Goal: Transaction & Acquisition: Purchase product/service

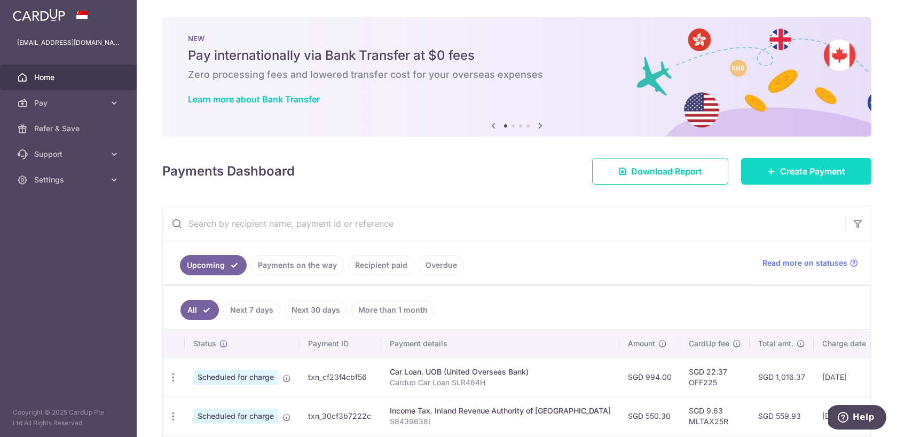
click at [774, 176] on link "Create Payment" at bounding box center [806, 171] width 130 height 27
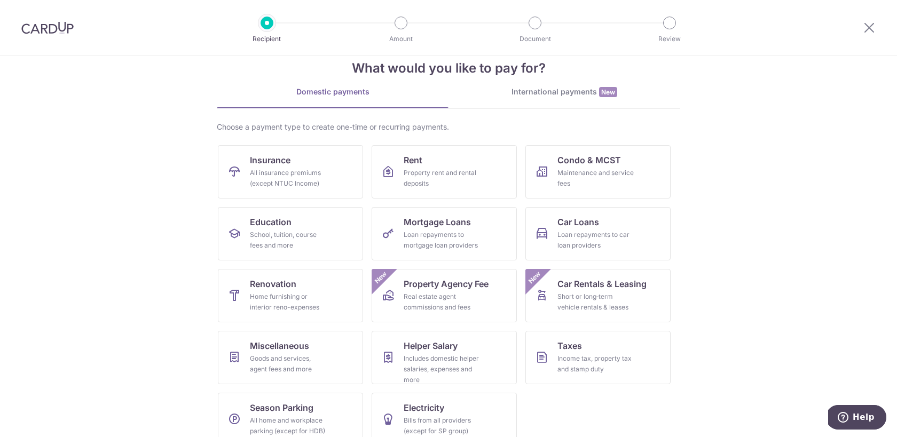
scroll to position [41, 0]
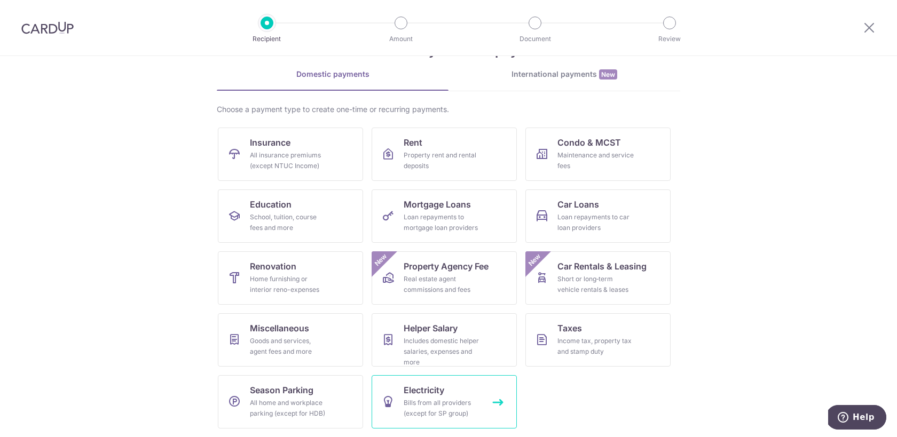
click at [457, 391] on link "Electricity Bills from all providers (except for SP group)" at bounding box center [444, 401] width 145 height 53
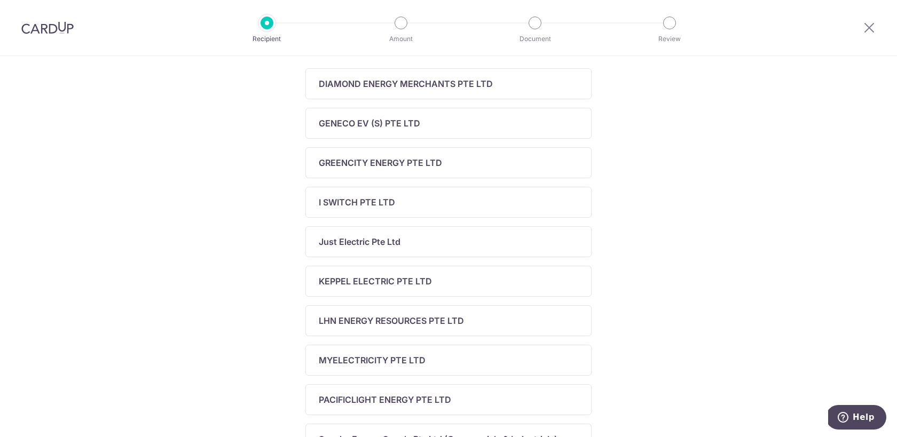
scroll to position [193, 0]
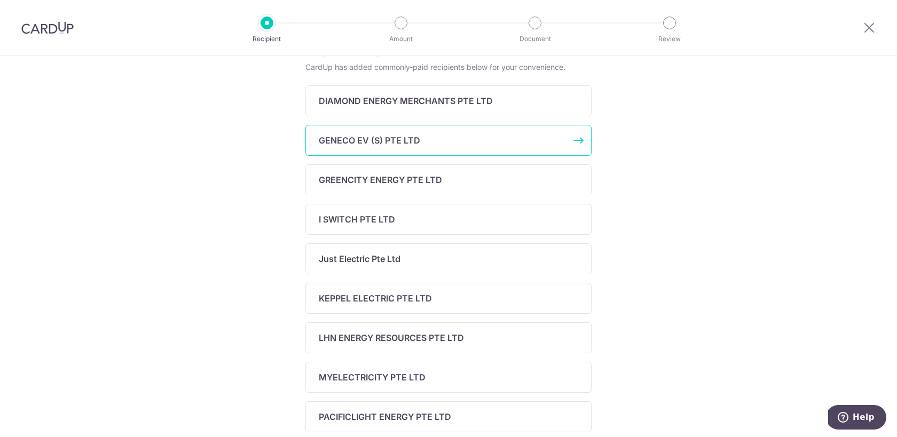
click at [464, 141] on div "GENECO EV (S) PTE LTD" at bounding box center [442, 140] width 247 height 13
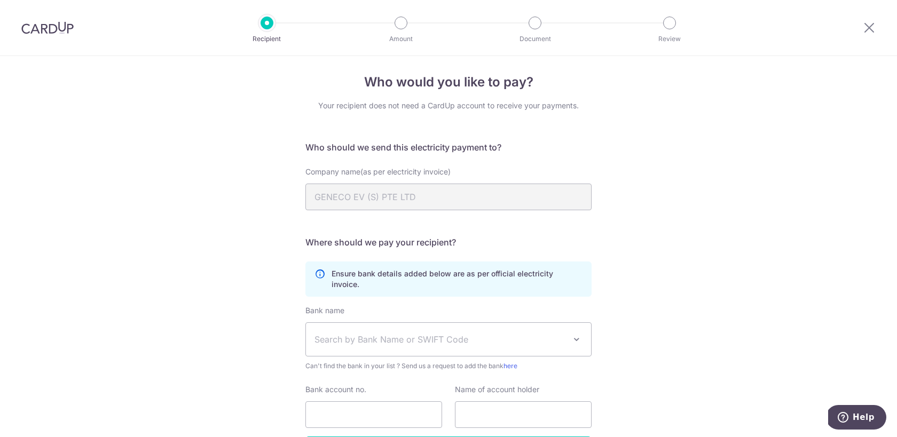
scroll to position [70, 0]
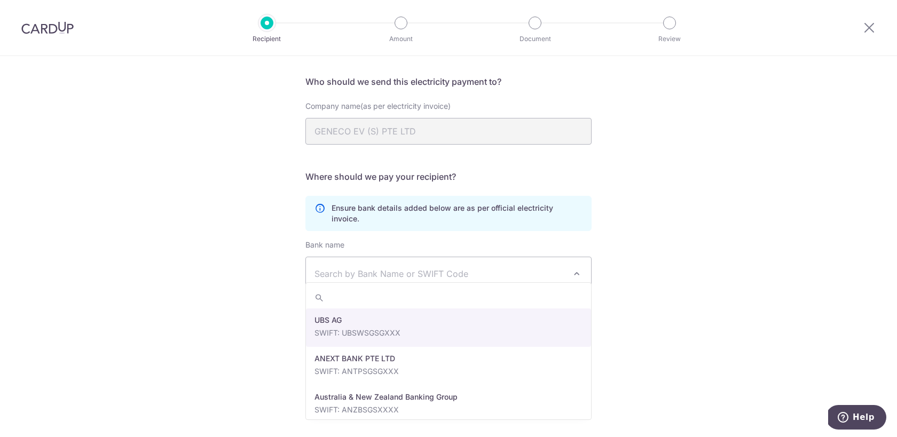
click at [566, 257] on span "Search by Bank Name or SWIFT Code" at bounding box center [448, 273] width 285 height 33
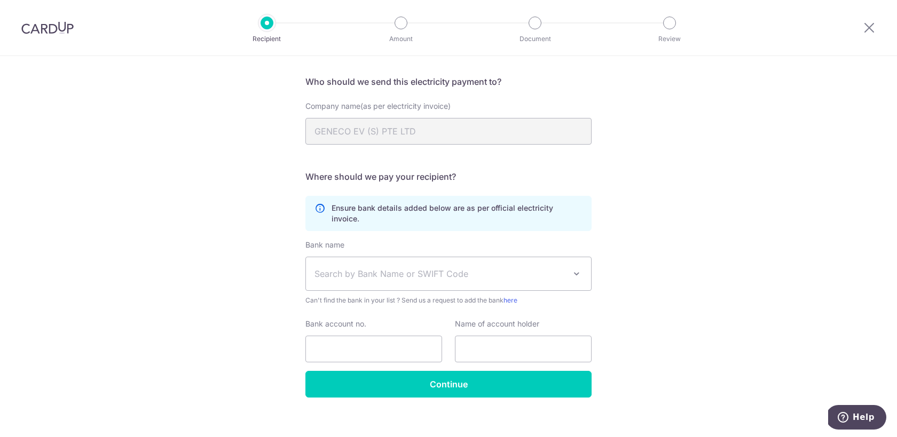
click at [567, 263] on span "Search by Bank Name or SWIFT Code" at bounding box center [448, 273] width 285 height 33
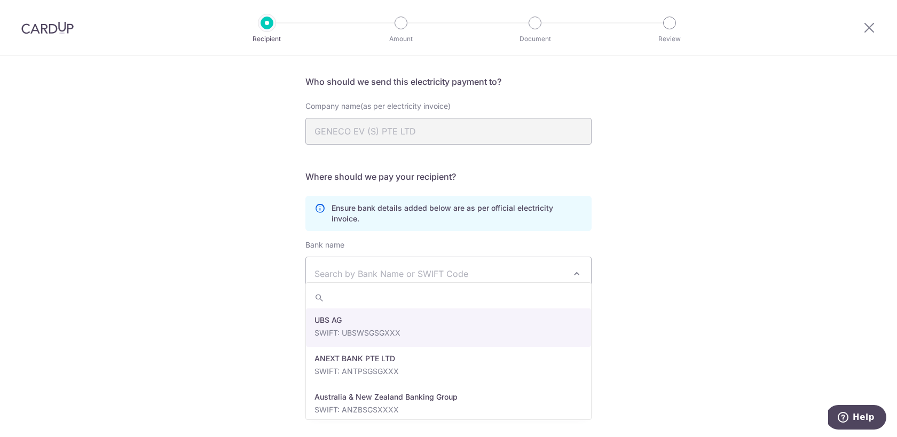
click at [511, 268] on span "Search by Bank Name or SWIFT Code" at bounding box center [439, 274] width 251 height 13
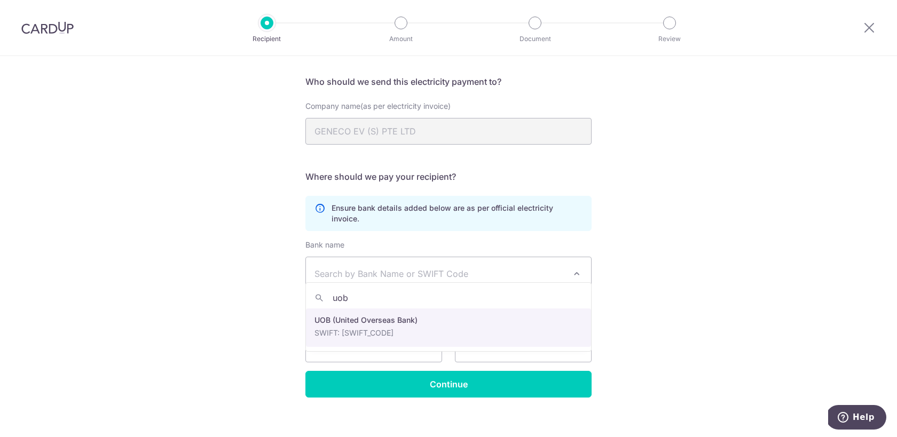
type input "uob"
select select "18"
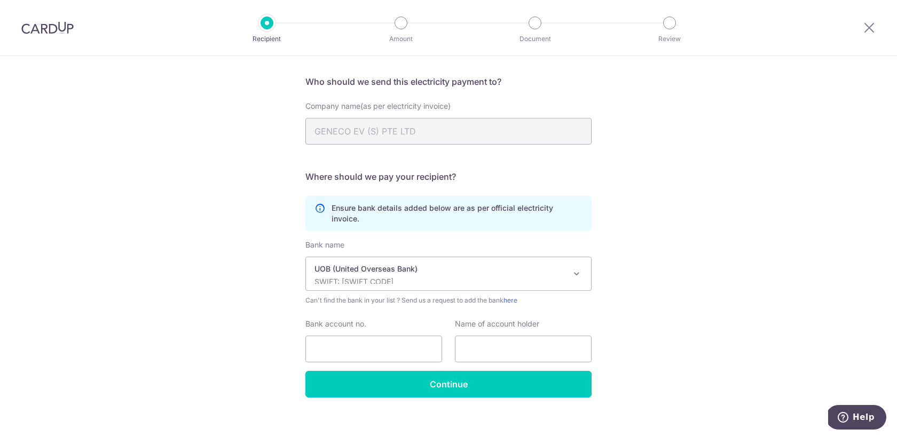
click at [642, 288] on div "Who would you like to pay? Your recipient does not need a CardUp account to rec…" at bounding box center [448, 217] width 897 height 462
click at [530, 345] on input "text" at bounding box center [523, 349] width 137 height 27
type input "Joshua Tan Kai Hui"
click at [355, 343] on input "Bank account no." at bounding box center [373, 349] width 137 height 27
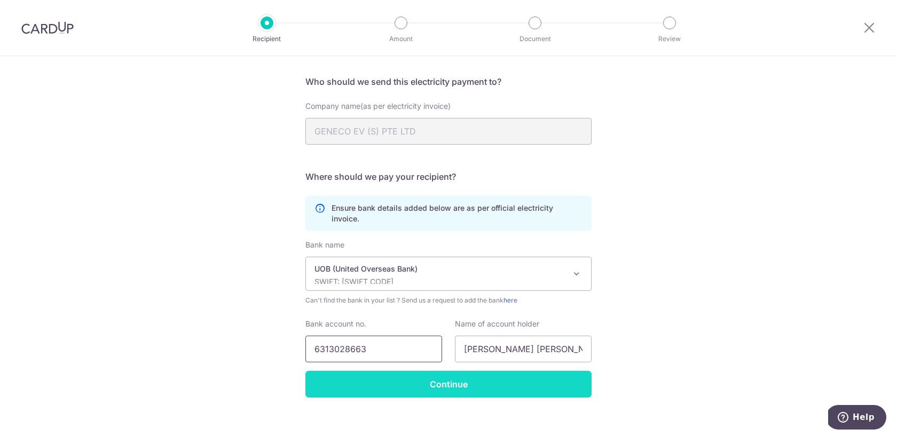
type input "6313028663"
click at [502, 371] on input "Continue" at bounding box center [448, 384] width 286 height 27
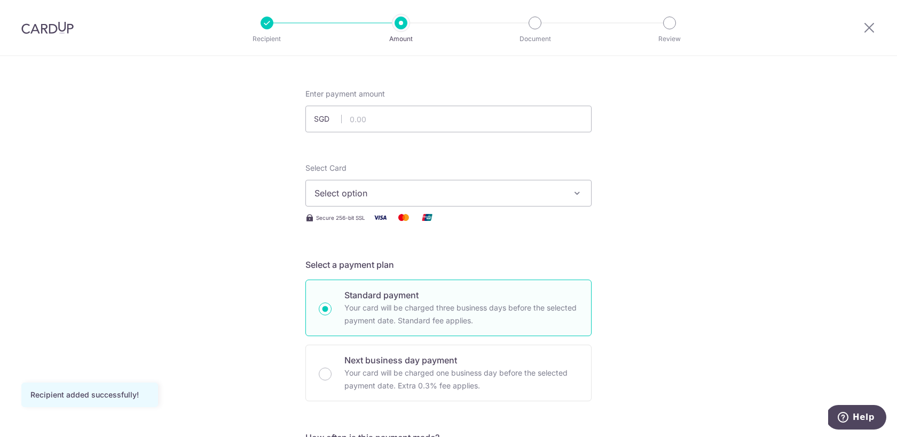
scroll to position [43, 0]
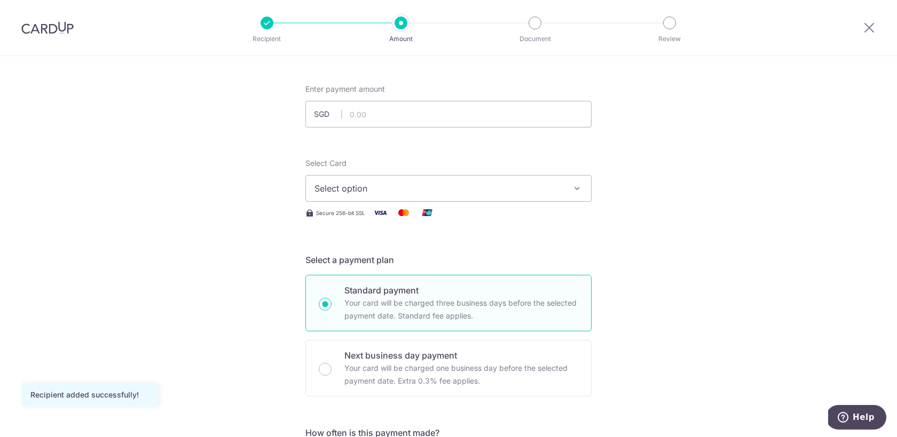
click at [545, 195] on button "Select option" at bounding box center [448, 188] width 286 height 27
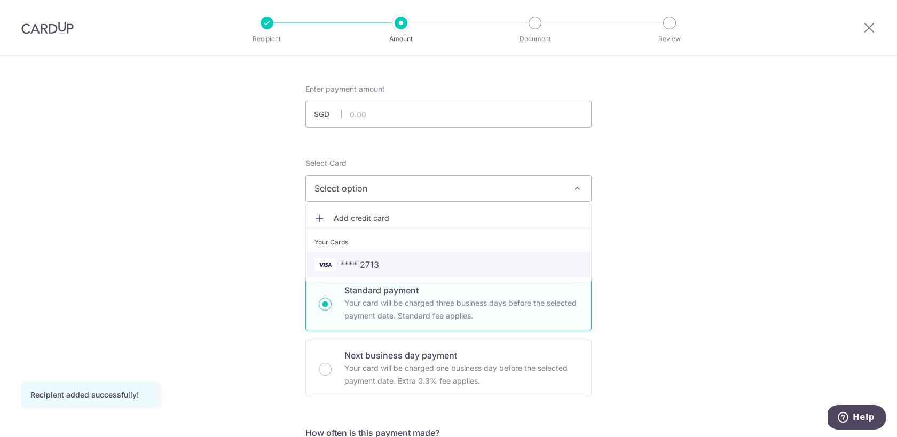
click at [534, 265] on span "**** 2713" at bounding box center [448, 264] width 268 height 13
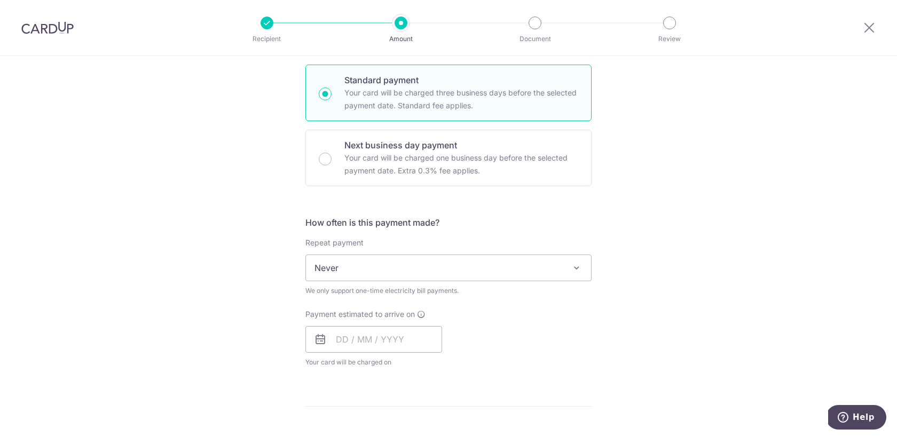
scroll to position [256, 0]
click at [458, 271] on span "Never" at bounding box center [448, 266] width 285 height 26
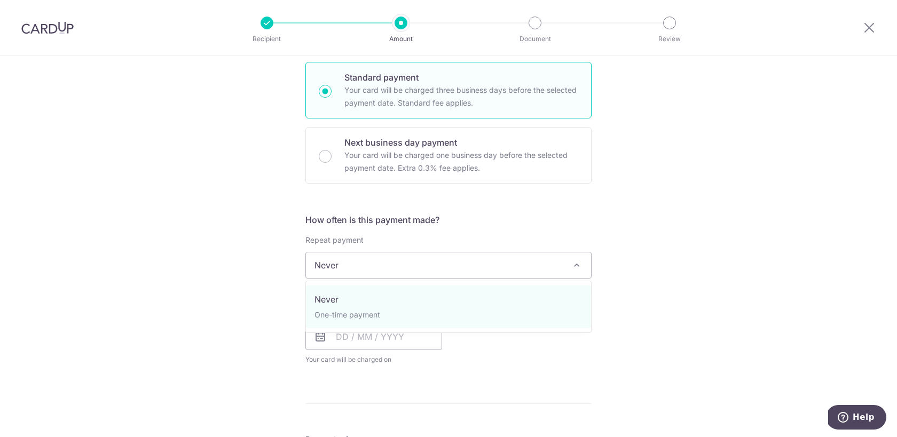
click at [458, 271] on span "Never" at bounding box center [448, 266] width 285 height 26
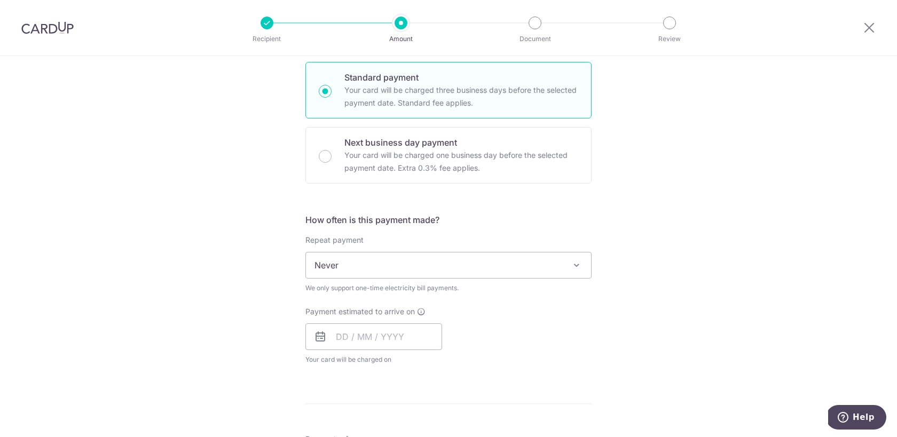
click at [458, 271] on span "Never" at bounding box center [448, 266] width 285 height 26
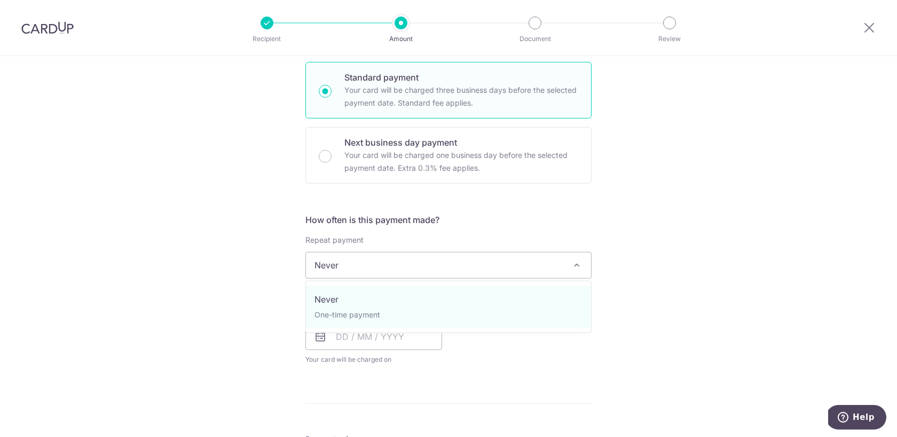
click at [543, 261] on span "Never" at bounding box center [448, 266] width 285 height 26
click at [475, 271] on span "Never" at bounding box center [448, 266] width 285 height 26
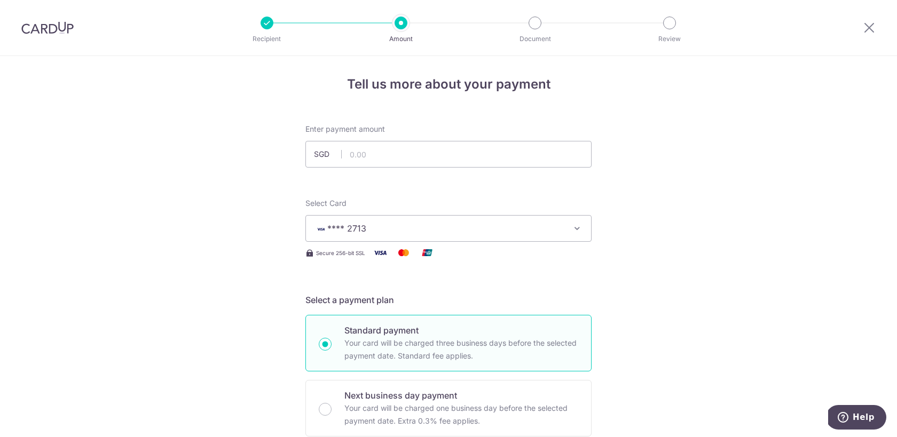
scroll to position [0, 0]
click at [56, 26] on img at bounding box center [47, 27] width 52 height 13
click at [522, 50] on div "Recipient Amount Document Review" at bounding box center [468, 28] width 458 height 56
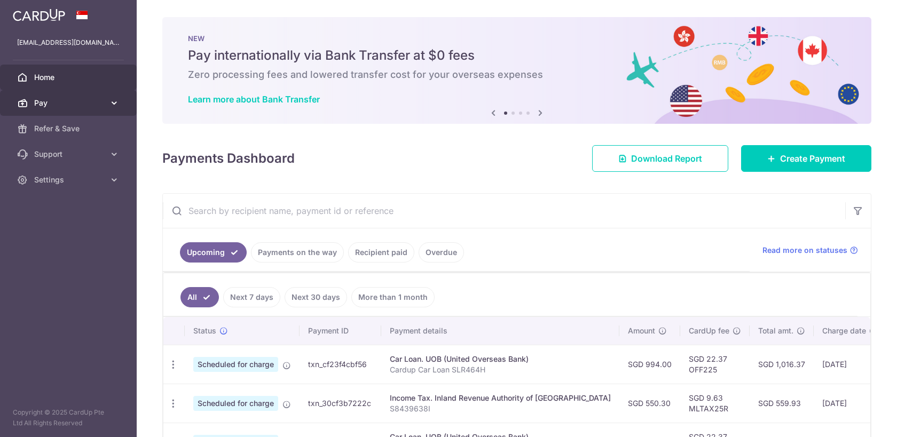
click at [66, 106] on span "Pay" at bounding box center [69, 103] width 70 height 11
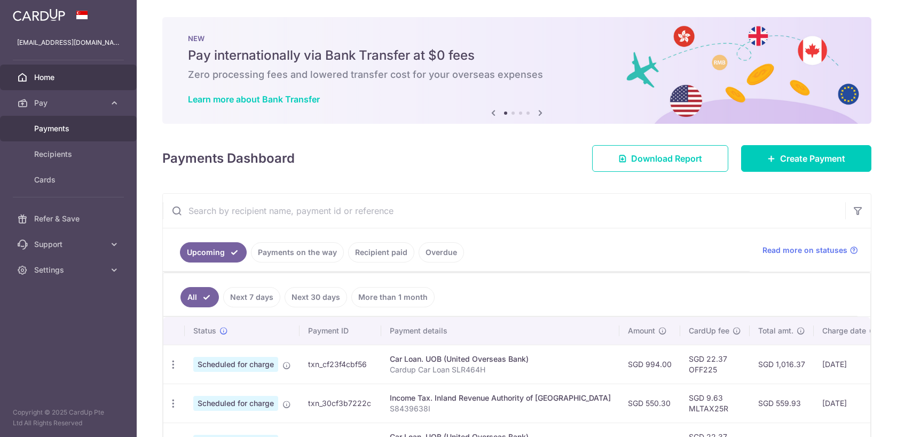
click at [69, 131] on span "Payments" at bounding box center [69, 128] width 70 height 11
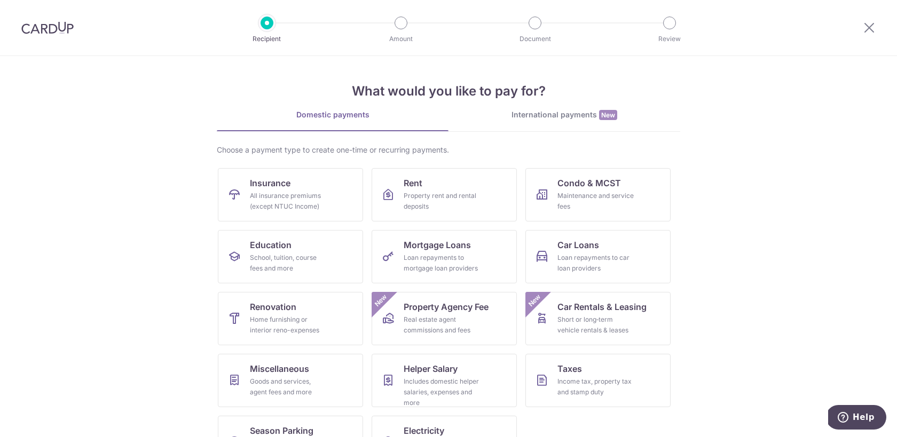
scroll to position [41, 0]
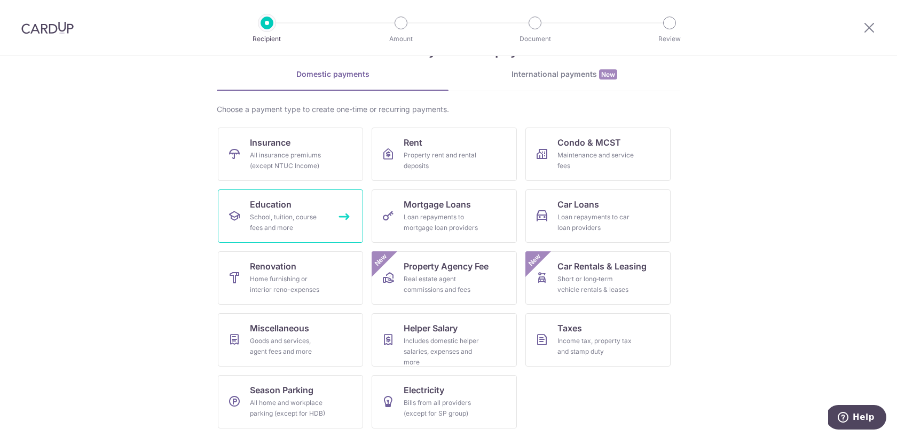
click at [280, 223] on div "School, tuition, course fees and more" at bounding box center [288, 222] width 77 height 21
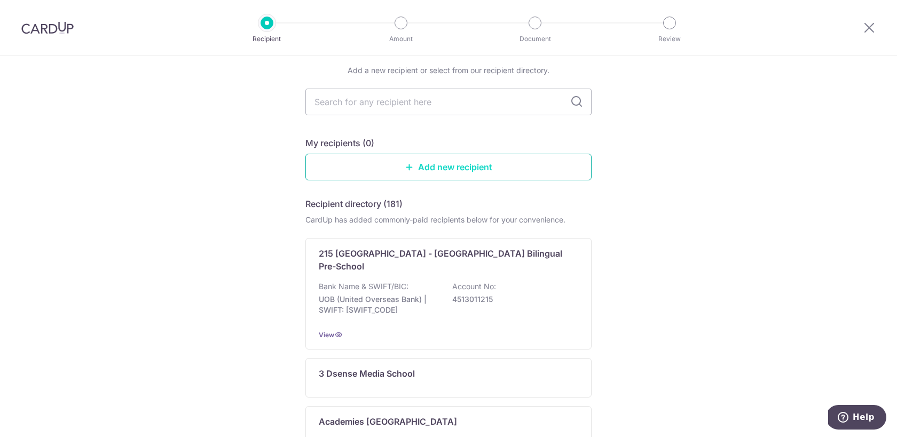
scroll to position [541, 0]
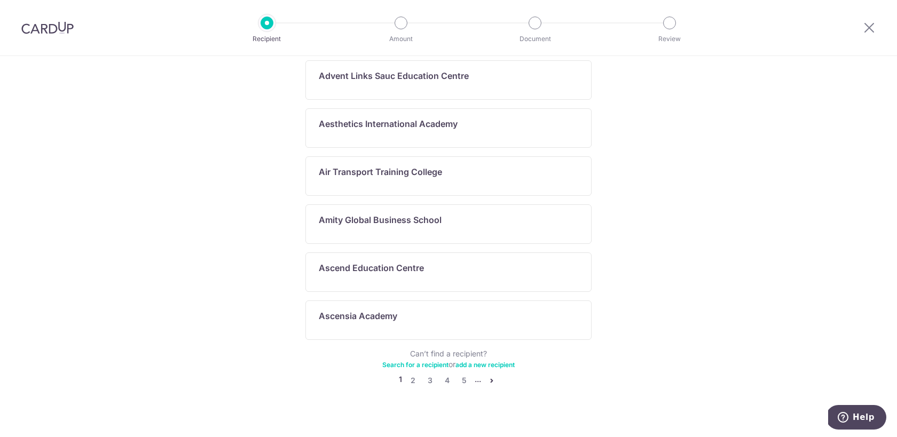
click at [433, 361] on link "Search for a recipient" at bounding box center [415, 365] width 66 height 8
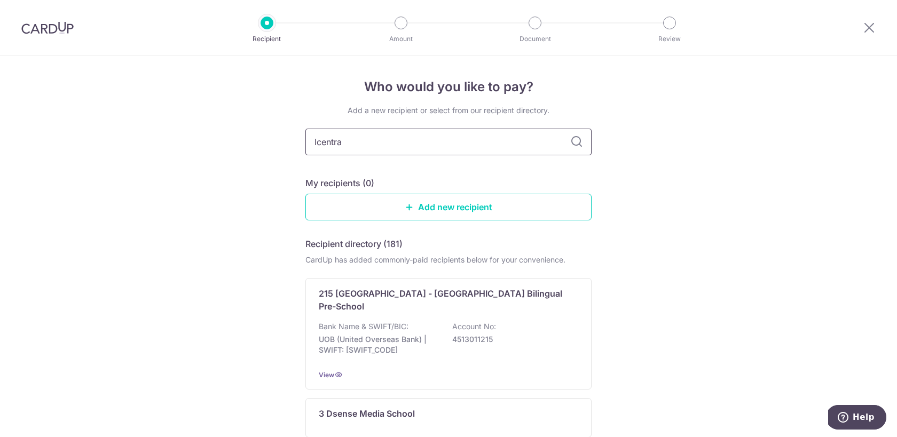
type input "lcentral"
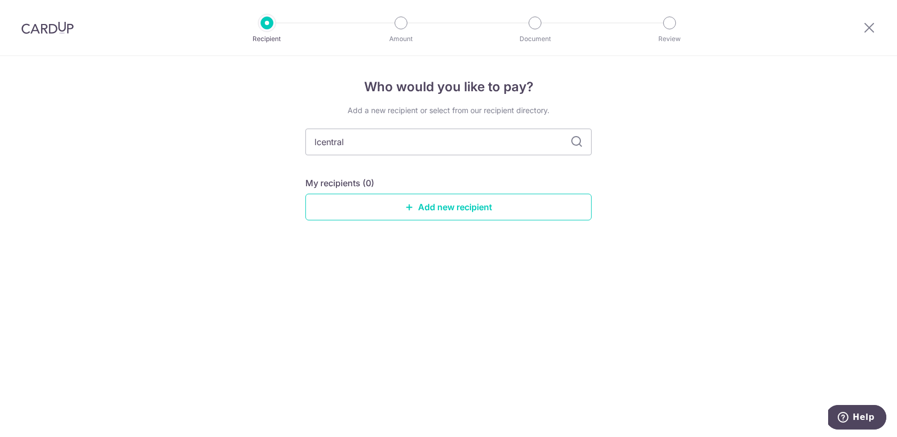
click at [79, 32] on div at bounding box center [47, 28] width 95 height 56
click at [53, 31] on img at bounding box center [47, 27] width 52 height 13
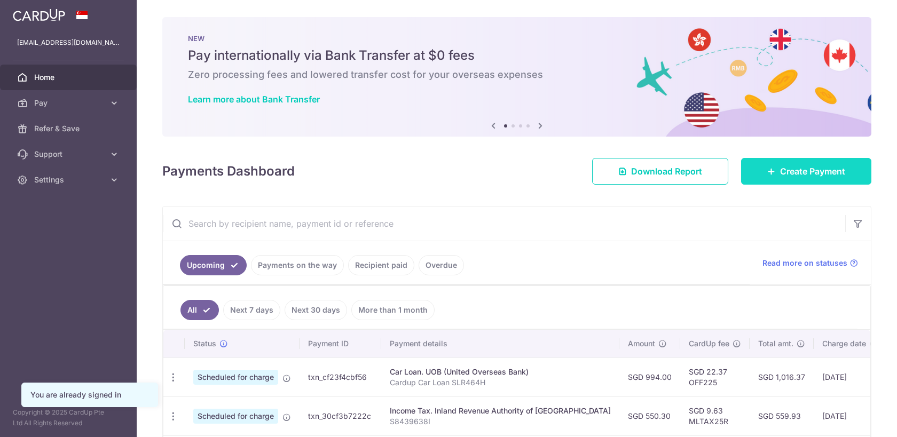
click at [814, 169] on span "Create Payment" at bounding box center [812, 171] width 65 height 13
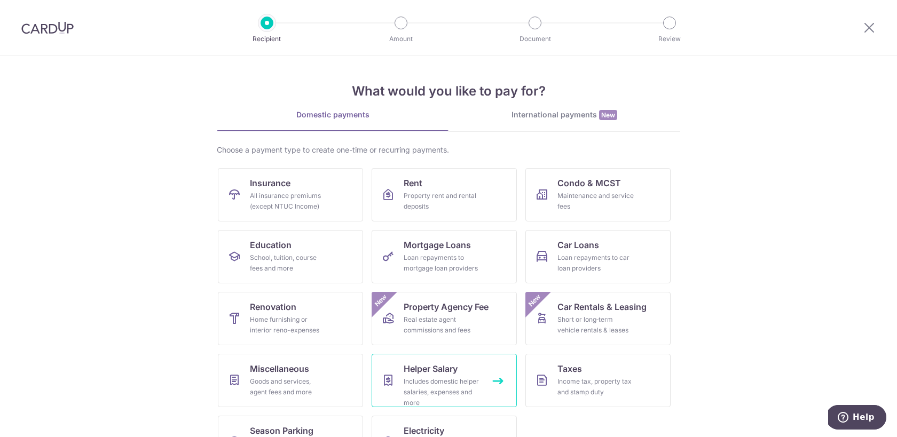
scroll to position [41, 0]
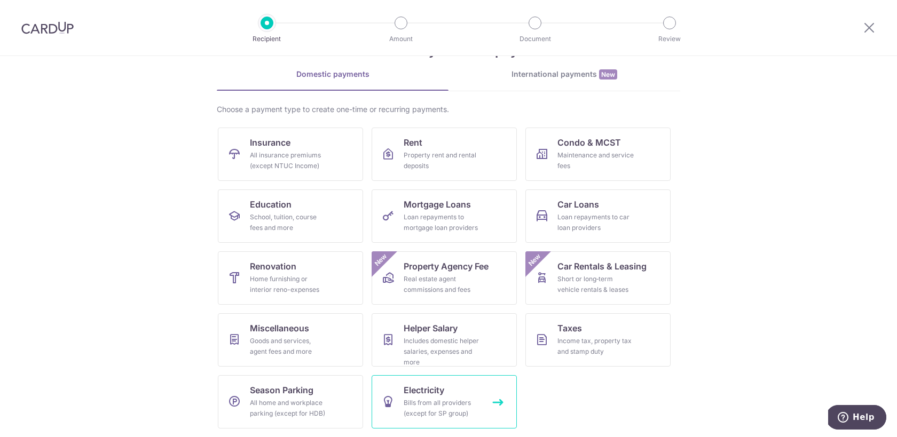
click at [453, 399] on div "Bills from all providers (except for SP group)" at bounding box center [442, 408] width 77 height 21
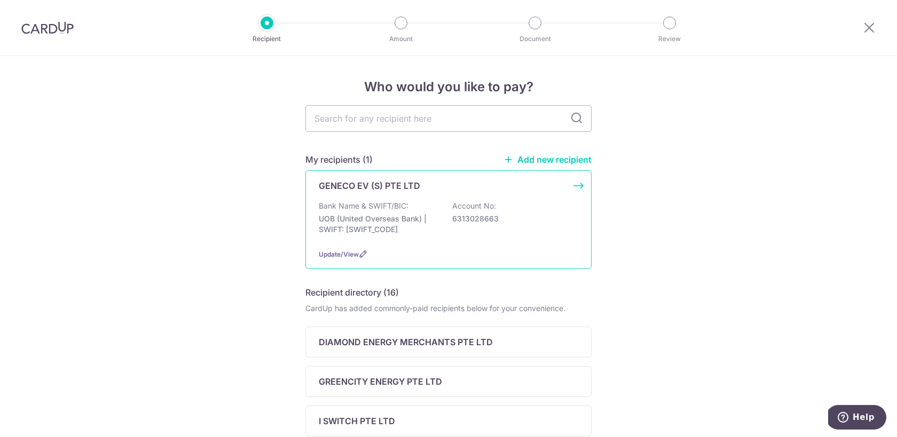
click at [457, 191] on div "GENECO EV (S) PTE LTD" at bounding box center [442, 185] width 247 height 13
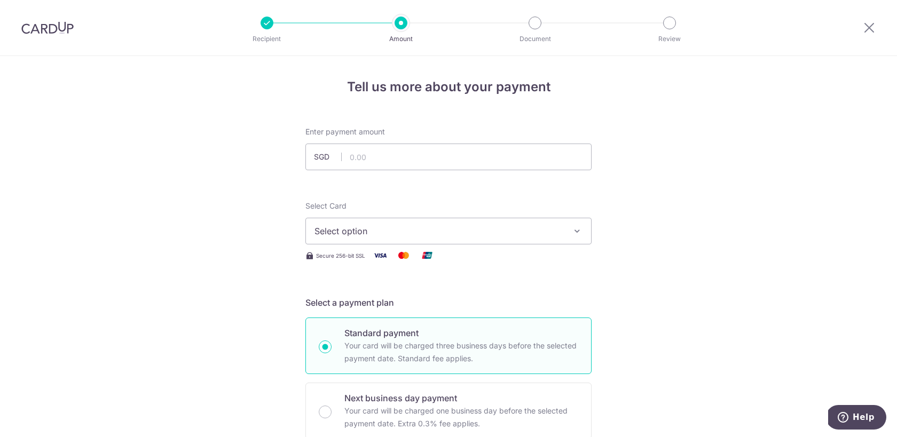
scroll to position [33, 0]
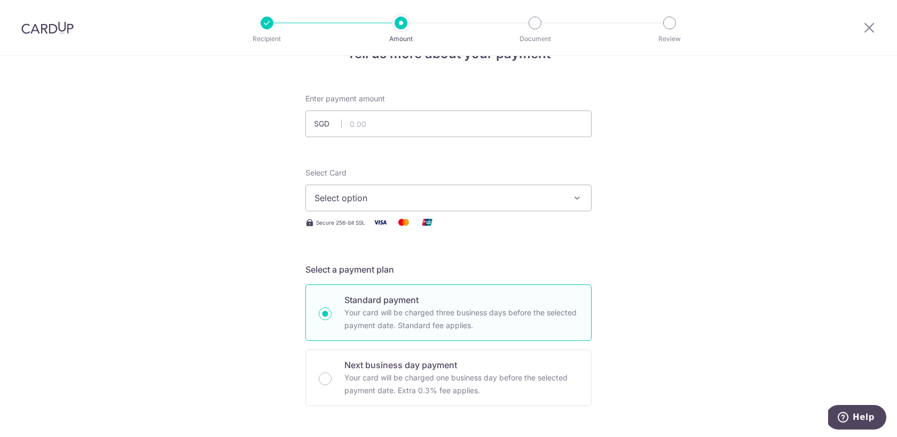
click at [500, 205] on button "Select option" at bounding box center [448, 198] width 286 height 27
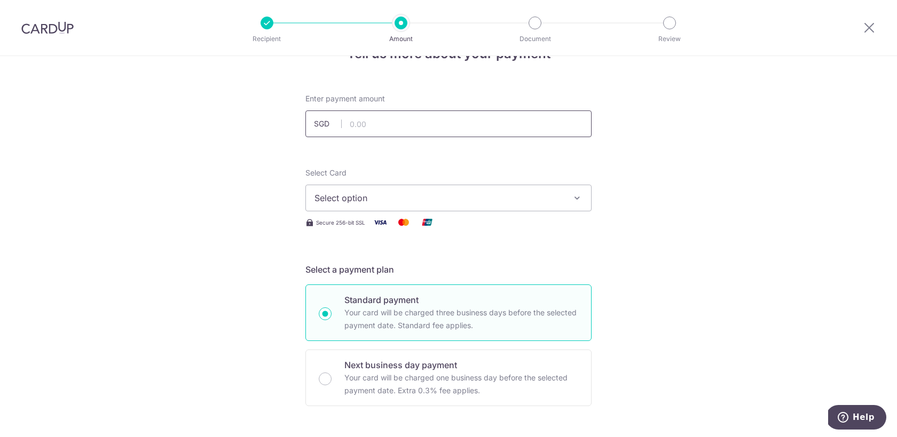
click at [472, 120] on input "text" at bounding box center [448, 124] width 286 height 27
type input "323.94"
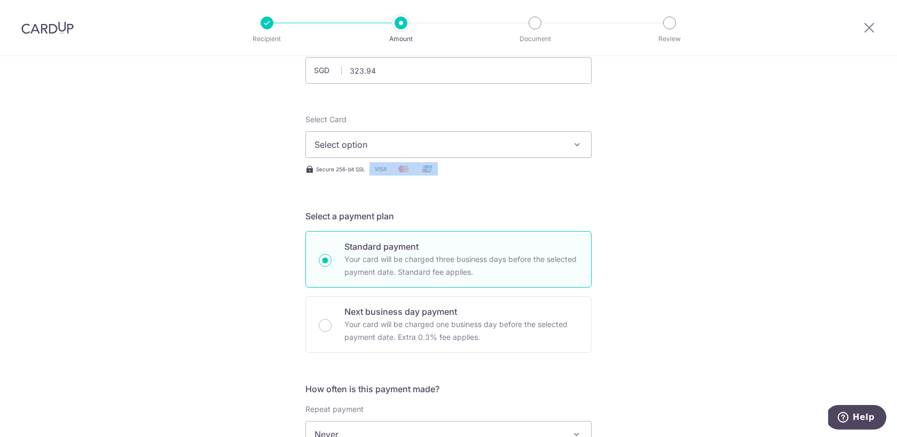
scroll to position [105, 0]
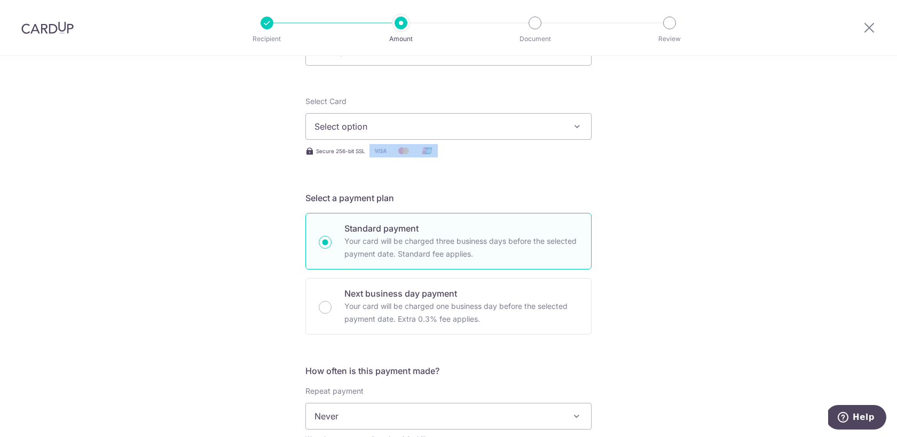
click at [463, 125] on span "Select option" at bounding box center [438, 126] width 249 height 13
click at [451, 152] on span "Add credit card" at bounding box center [458, 156] width 249 height 11
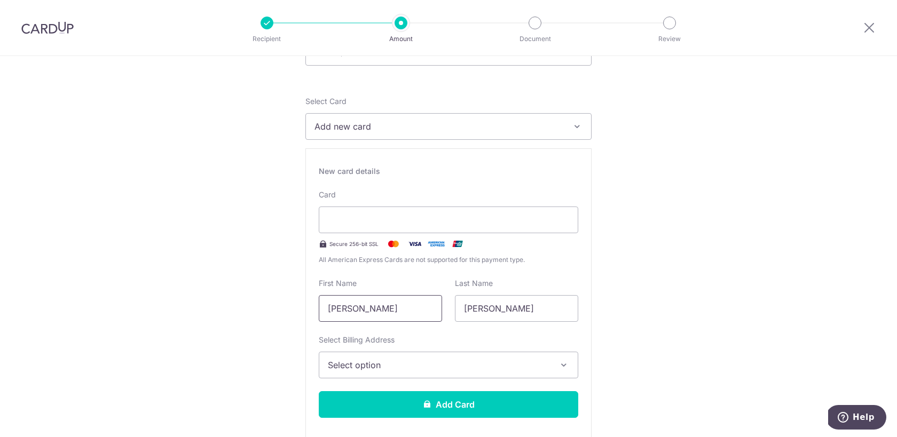
click at [412, 313] on input "[PERSON_NAME]" at bounding box center [380, 308] width 123 height 27
type input "[PERSON_NAME]"
type input "Tan"
click at [404, 367] on span "Select option" at bounding box center [439, 365] width 222 height 13
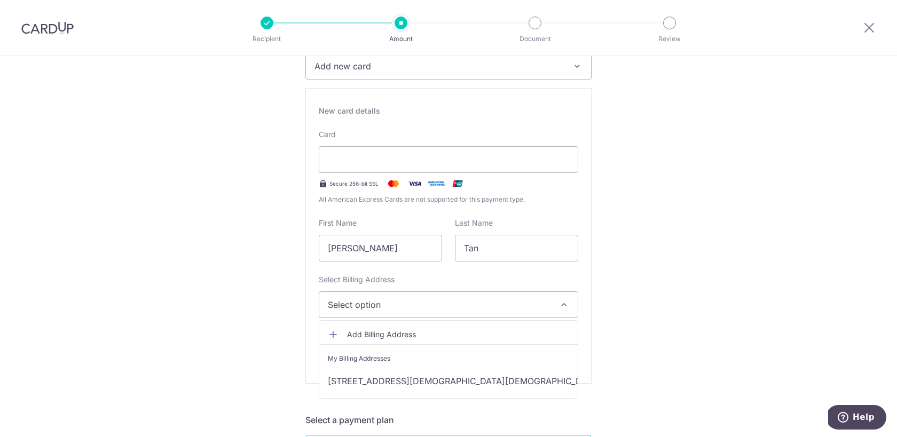
scroll to position [169, 0]
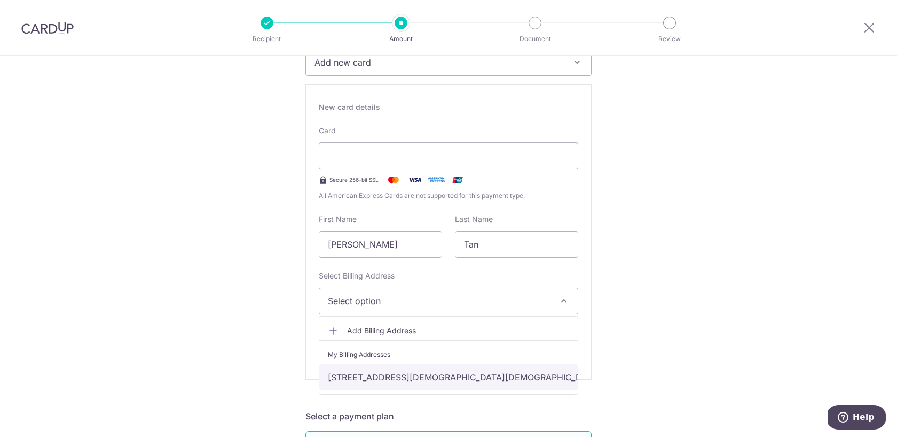
click at [430, 373] on link "[STREET_ADDRESS][DEMOGRAPHIC_DATA][DEMOGRAPHIC_DATA]" at bounding box center [448, 378] width 258 height 26
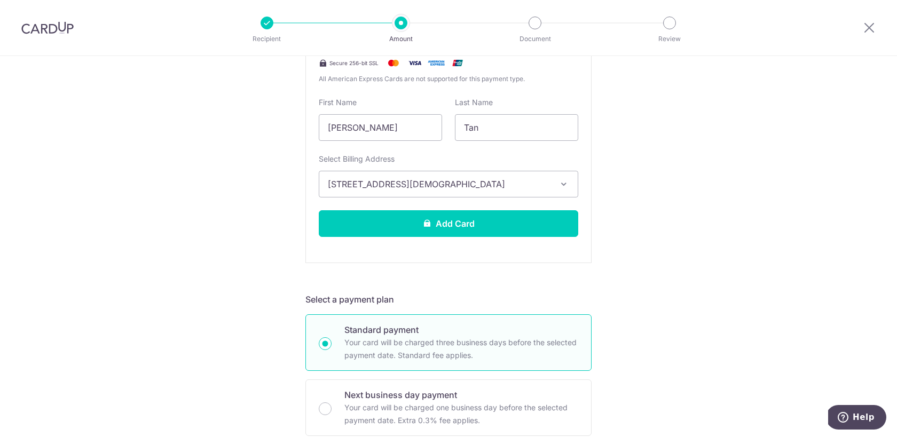
scroll to position [304, 0]
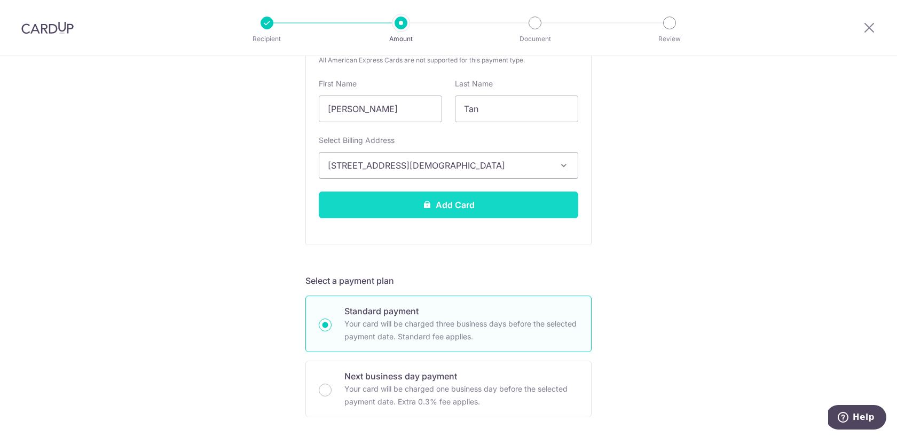
click at [494, 205] on button "Add Card" at bounding box center [448, 205] width 259 height 27
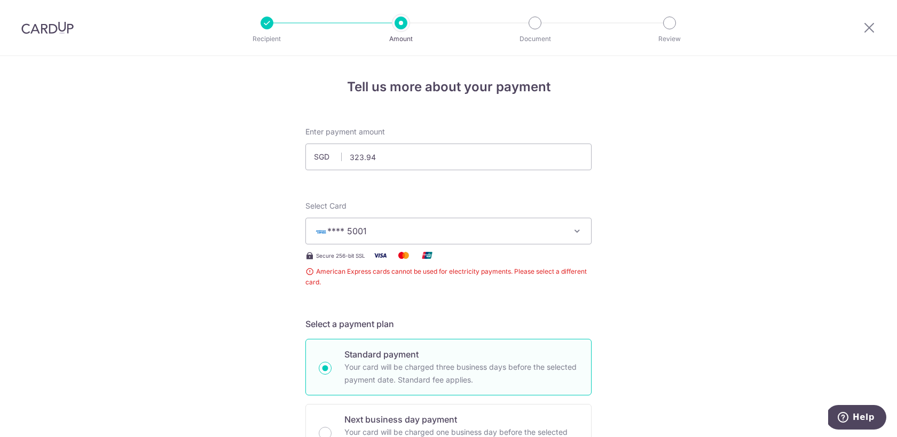
click at [39, 35] on div at bounding box center [47, 28] width 95 height 56
click at [41, 24] on img at bounding box center [47, 27] width 52 height 13
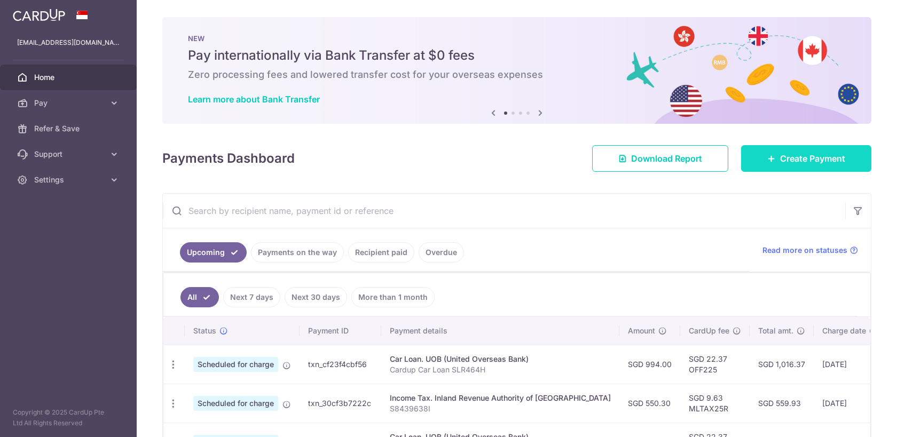
click at [775, 160] on link "Create Payment" at bounding box center [806, 158] width 130 height 27
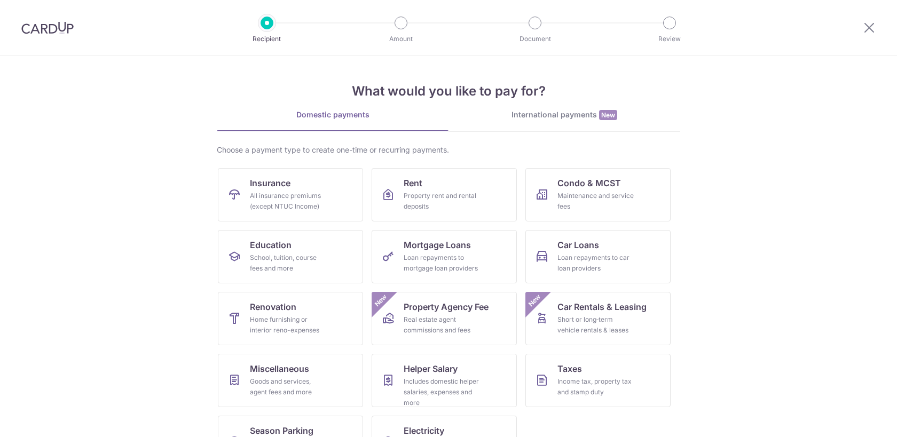
click at [775, 160] on section "What would you like to pay for? Domestic payments International payments New Ch…" at bounding box center [448, 246] width 897 height 381
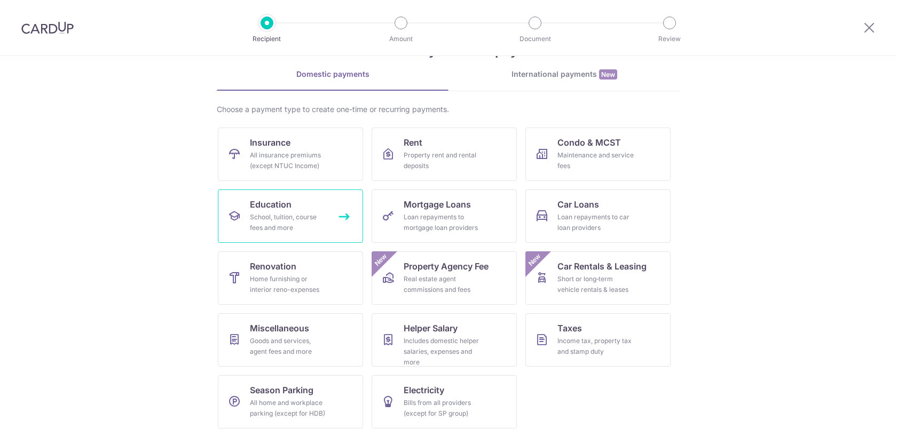
click at [304, 214] on div "School, tuition, course fees and more" at bounding box center [288, 222] width 77 height 21
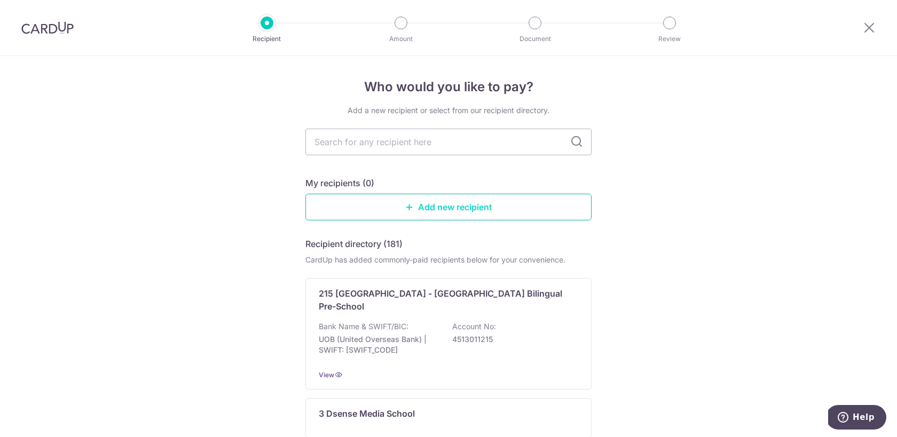
scroll to position [23, 0]
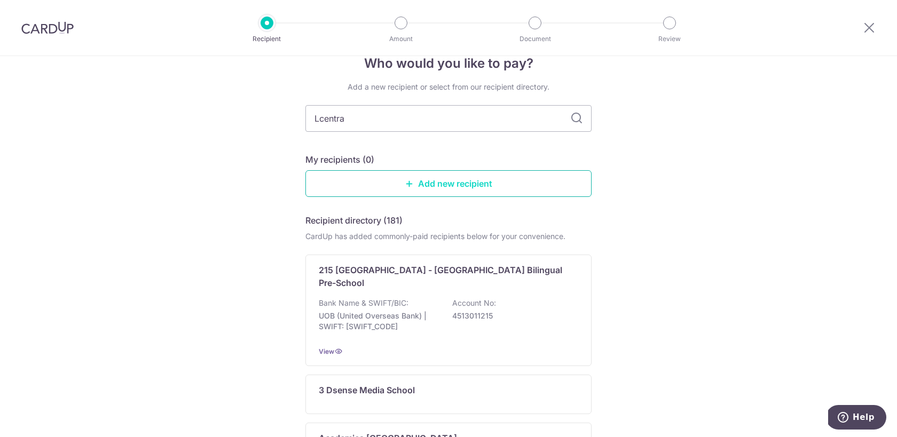
type input "Lcentral"
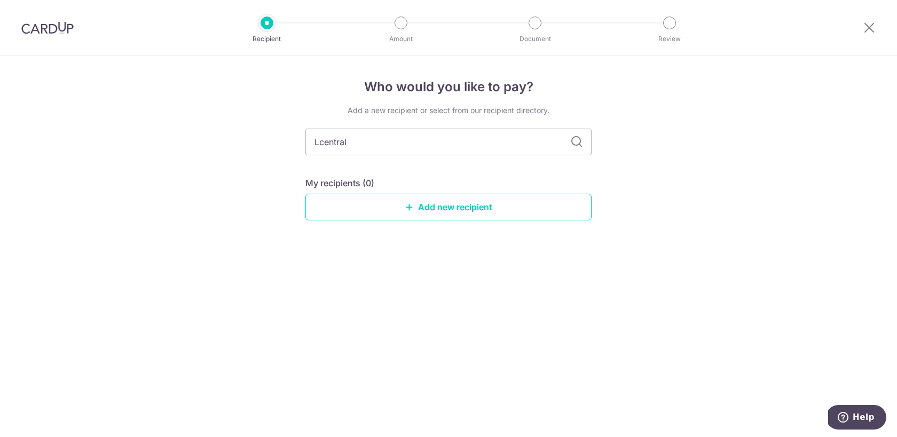
scroll to position [0, 0]
click at [578, 120] on div "Add a new recipient or select from our recipient directory. Lcentral My recipie…" at bounding box center [448, 171] width 286 height 132
click at [472, 212] on link "Add new recipient" at bounding box center [448, 207] width 286 height 27
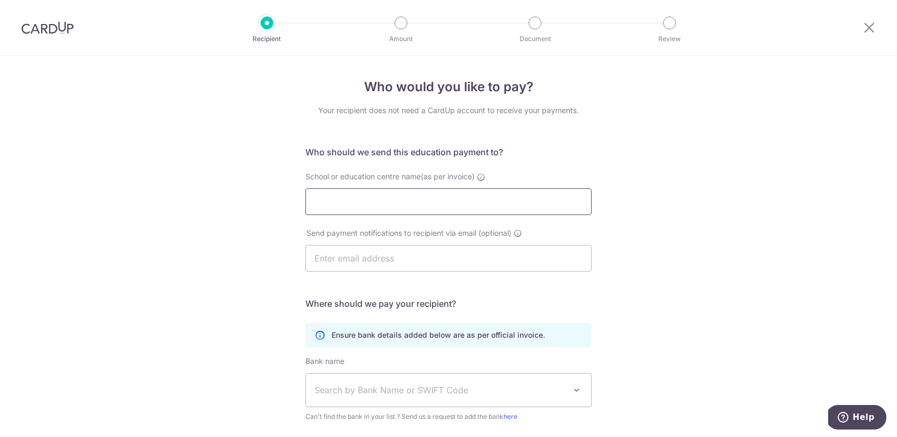
click at [445, 208] on input "School or education centre name(as per invoice)" at bounding box center [448, 201] width 286 height 27
type input "Lcentral Bukit Timah Centre"
click at [495, 258] on input "text" at bounding box center [448, 258] width 286 height 27
type input "tkhjosh@gmail.com"
type input "Joshua Tan"
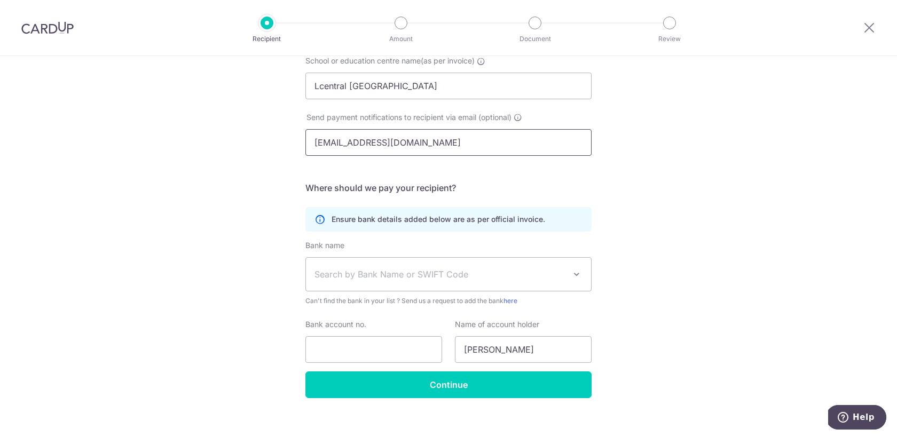
scroll to position [127, 0]
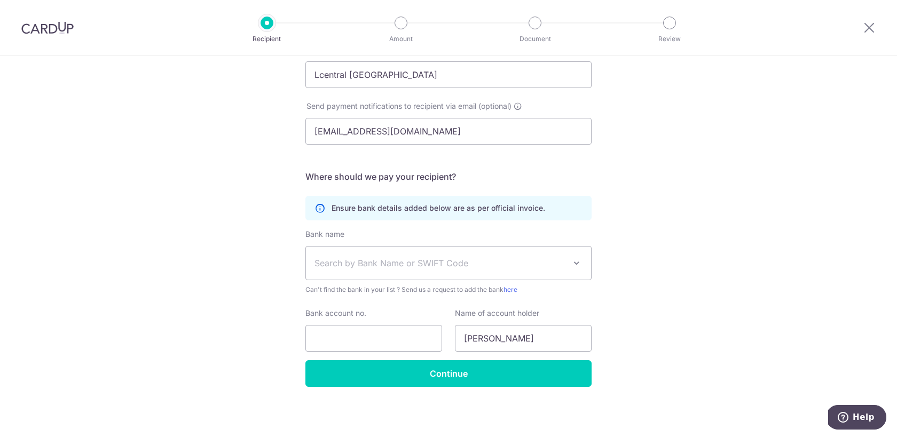
click at [400, 263] on span "Search by Bank Name or SWIFT Code" at bounding box center [439, 263] width 251 height 13
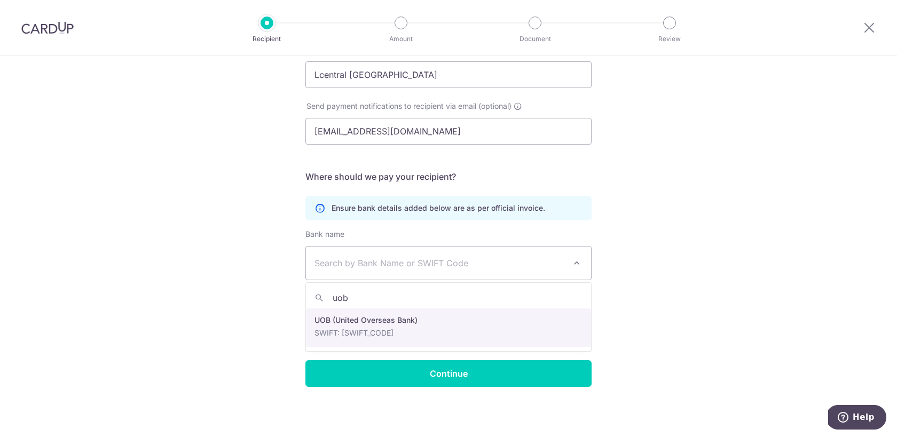
type input "uob"
select select "18"
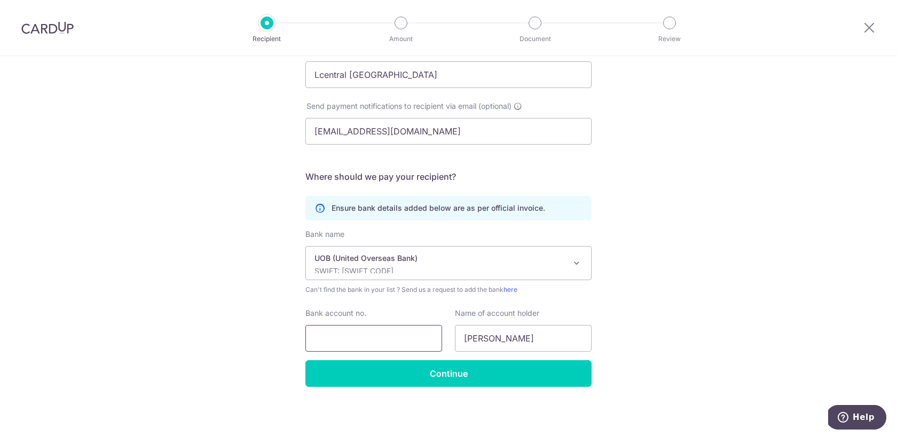
click at [393, 347] on input "Bank account no." at bounding box center [373, 338] width 137 height 27
type input "6313028663"
click at [639, 328] on div "Who would you like to pay? Your recipient does not need a CardUp account to rec…" at bounding box center [448, 183] width 897 height 508
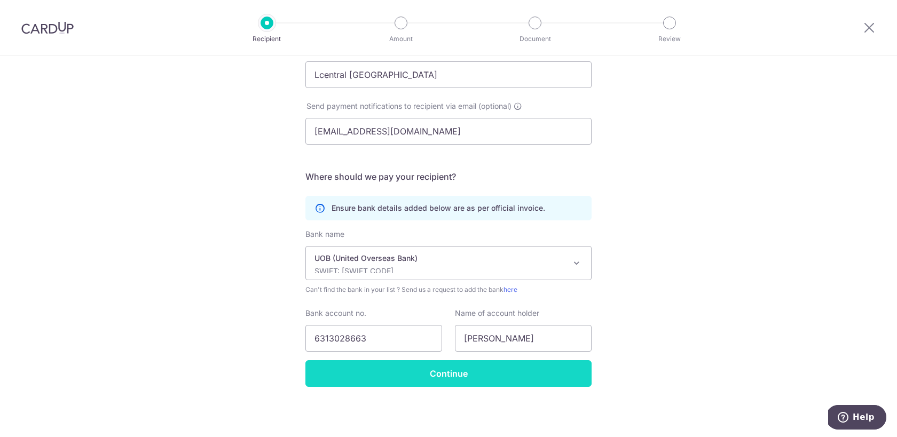
click at [522, 373] on input "Continue" at bounding box center [448, 373] width 286 height 27
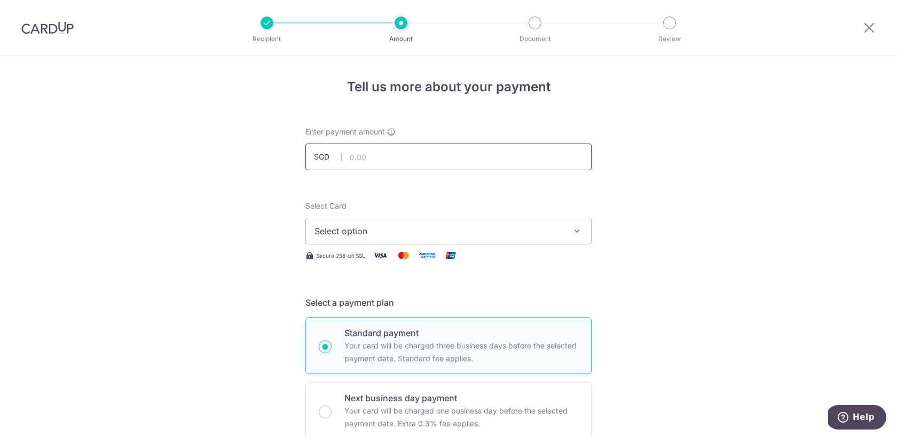
click at [409, 152] on input "text" at bounding box center [448, 157] width 286 height 27
type input "710.00"
click at [542, 227] on span "Select option" at bounding box center [438, 231] width 249 height 13
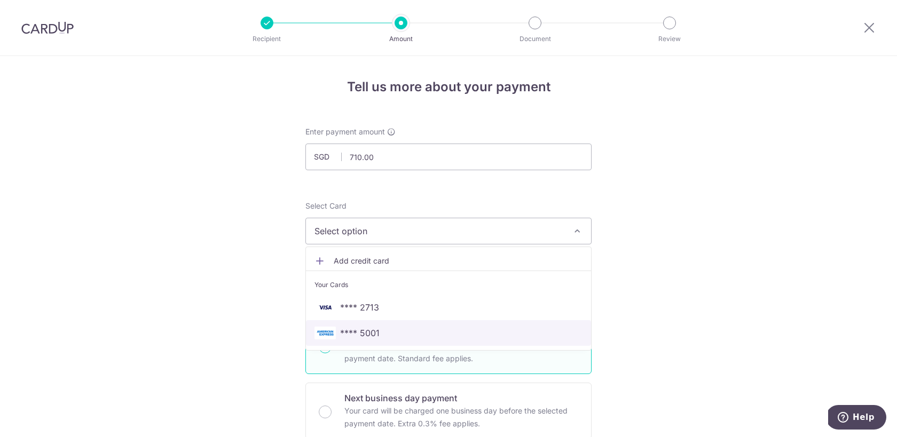
click at [504, 332] on span "**** 5001" at bounding box center [448, 333] width 268 height 13
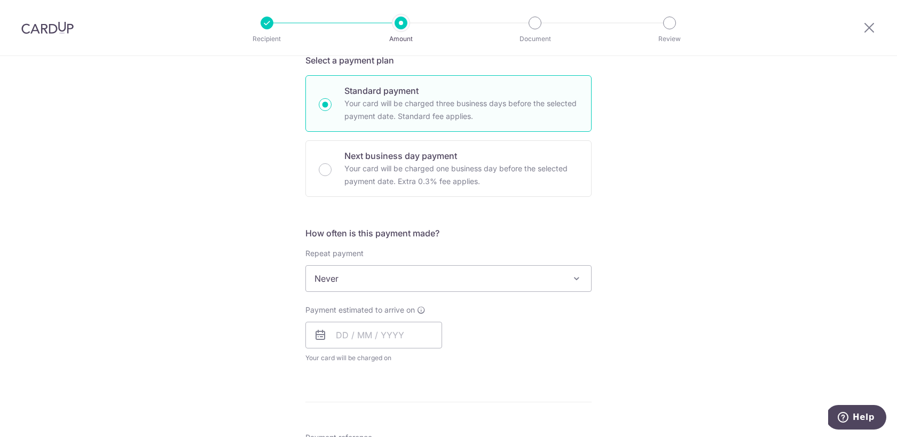
scroll to position [248, 0]
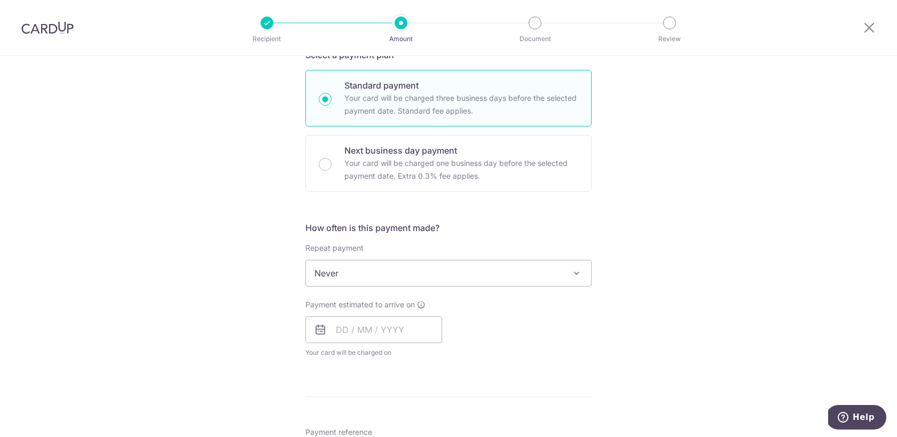
click at [506, 279] on span "Never" at bounding box center [448, 274] width 285 height 26
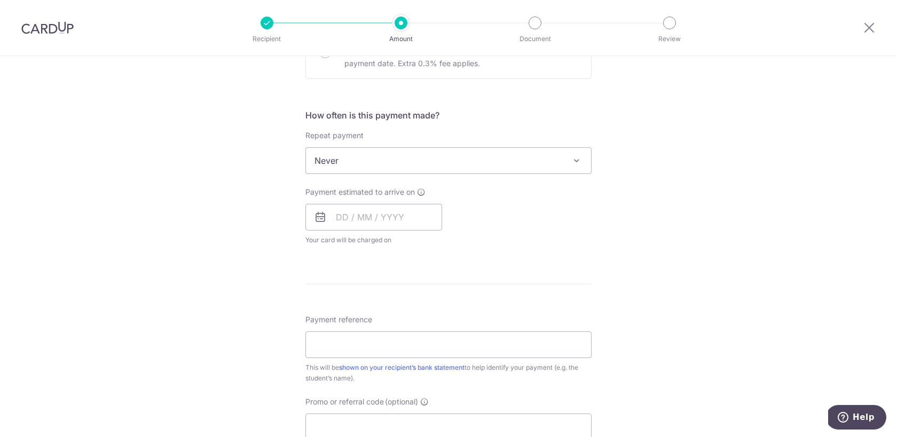
scroll to position [367, 0]
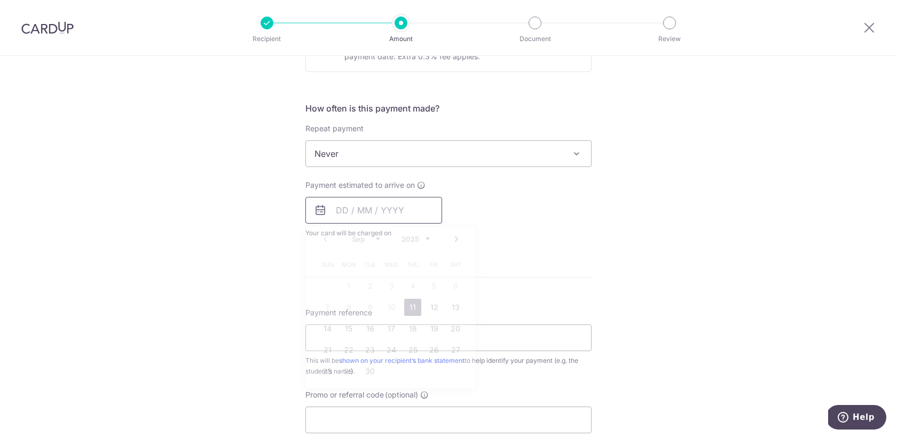
click at [340, 211] on input "text" at bounding box center [373, 210] width 137 height 27
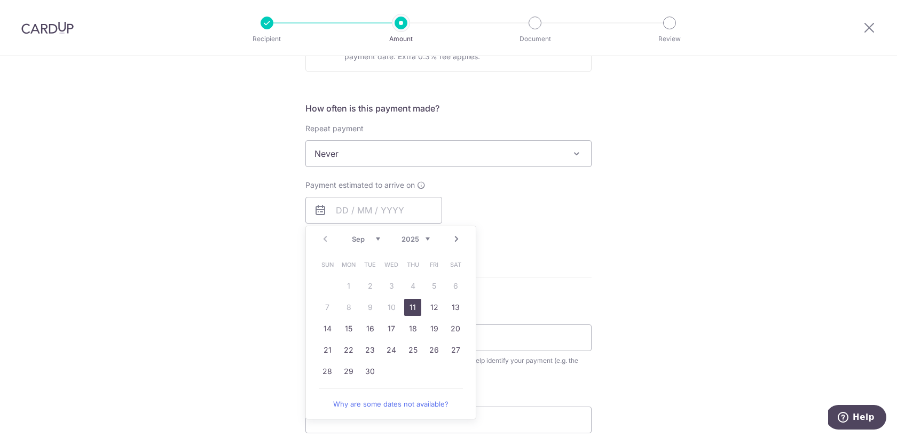
click at [580, 261] on form "Enter payment amount SGD 710.00 710.00 Recipient added successfully! Select Car…" at bounding box center [448, 181] width 286 height 845
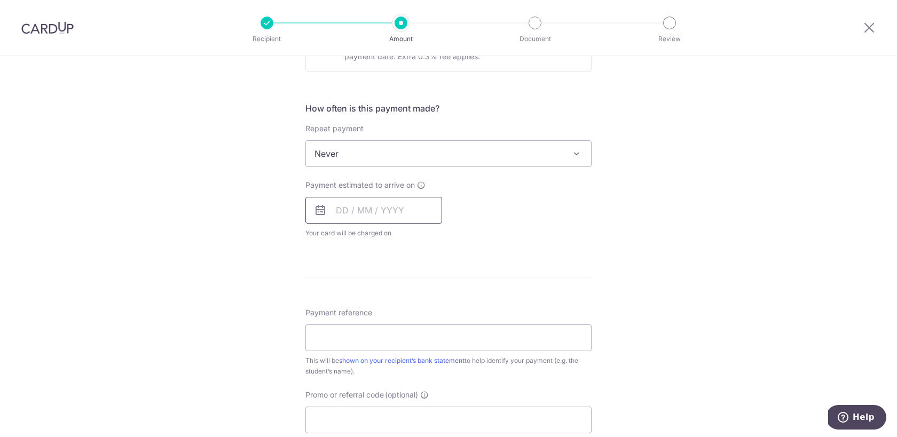
click at [346, 204] on input "text" at bounding box center [373, 210] width 137 height 27
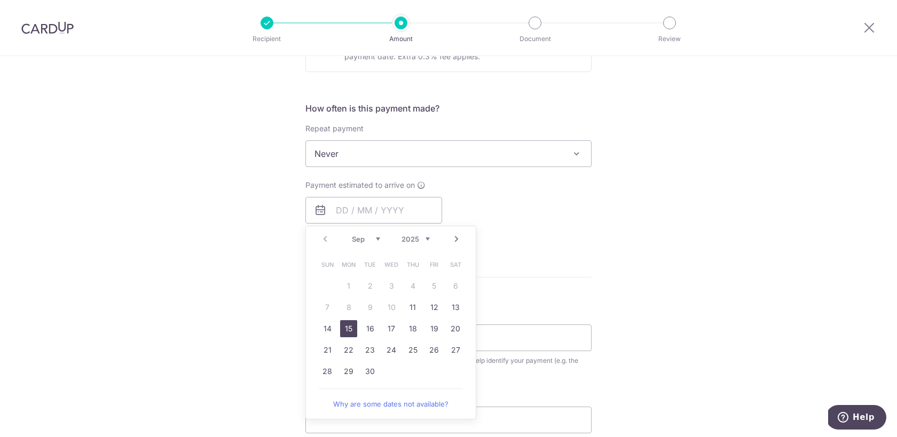
click at [348, 333] on link "15" at bounding box center [348, 328] width 17 height 17
type input "[DATE]"
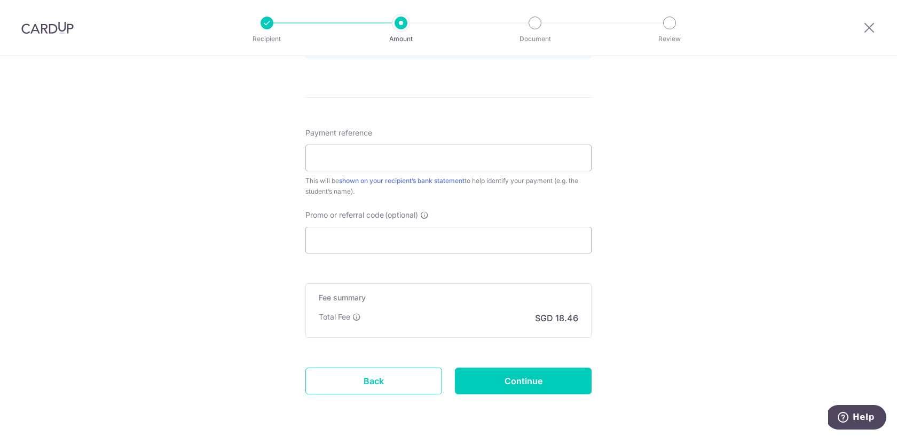
scroll to position [600, 0]
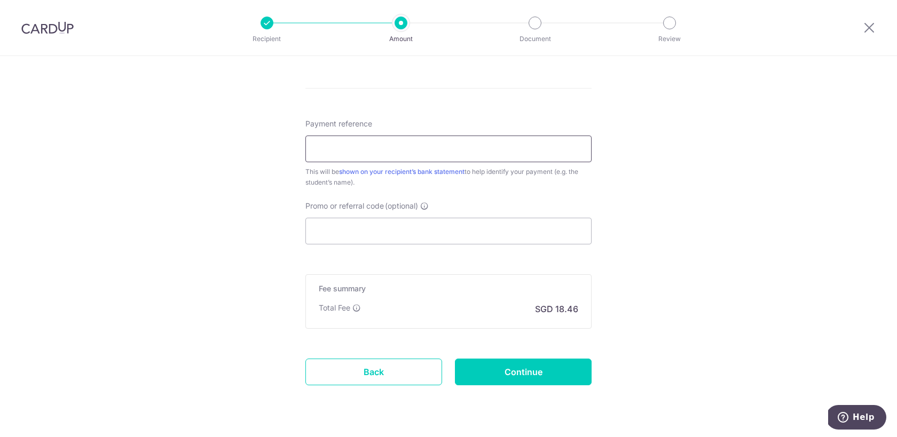
click at [458, 148] on input "Payment reference" at bounding box center [448, 149] width 286 height 27
type input "Cardup Lcentral for Jacob Classes"
click at [499, 231] on input "Promo or referral code (optional)" at bounding box center [448, 231] width 286 height 27
paste input "25AMEX18"
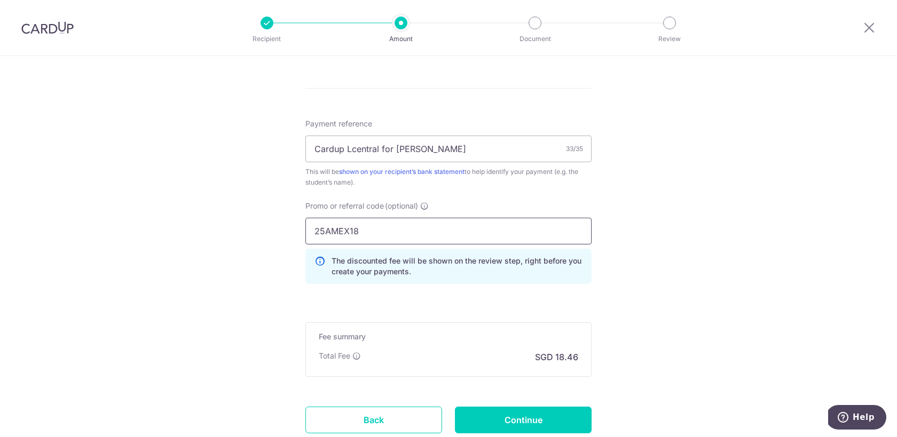
type input "25AMEX18"
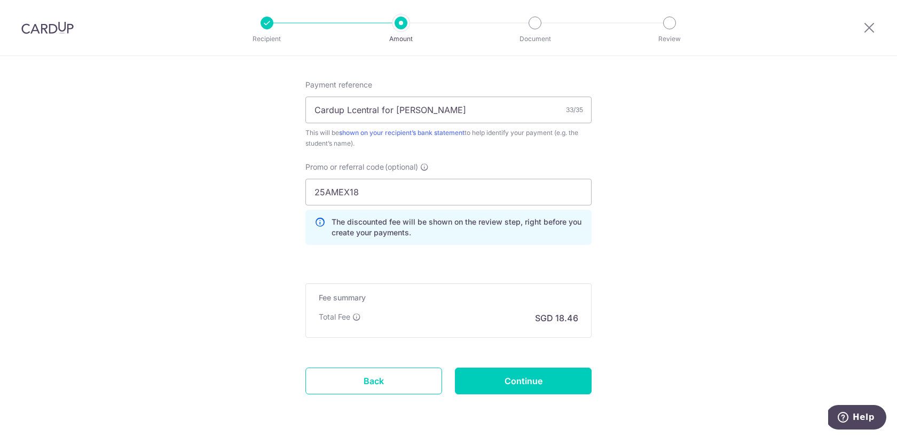
scroll to position [677, 0]
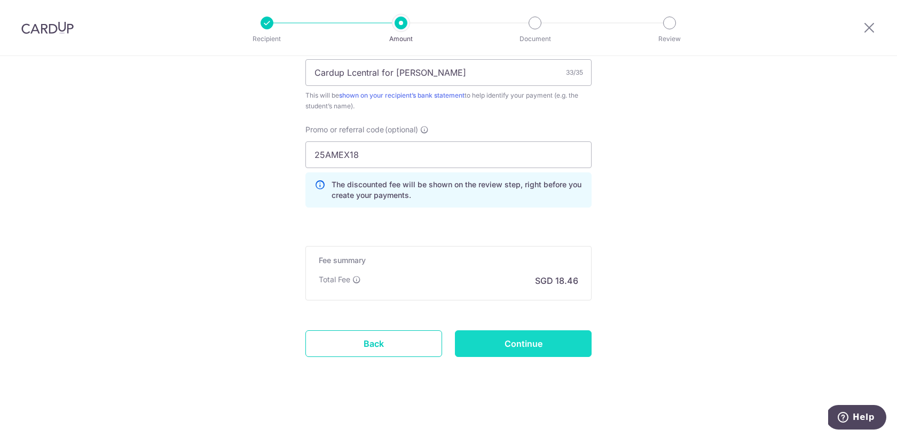
click at [545, 345] on input "Continue" at bounding box center [523, 344] width 137 height 27
type input "Create Schedule"
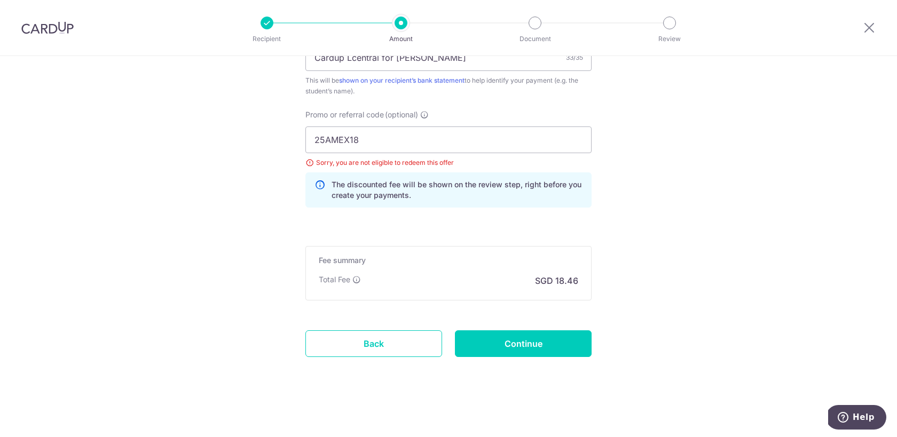
scroll to position [675, 0]
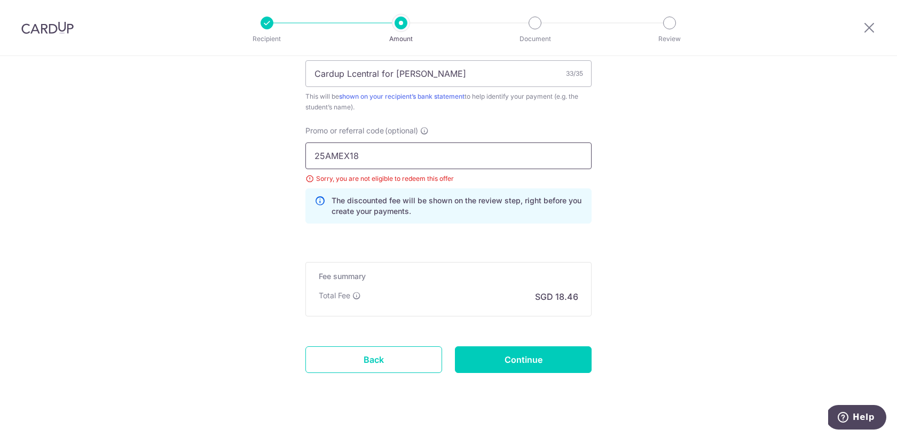
click at [458, 160] on input "25AMEX18" at bounding box center [448, 156] width 286 height 27
type input "25AMEX21"
click at [533, 361] on input "Continue" at bounding box center [523, 360] width 137 height 27
type input "Update Schedule"
